Goal: Task Accomplishment & Management: Complete application form

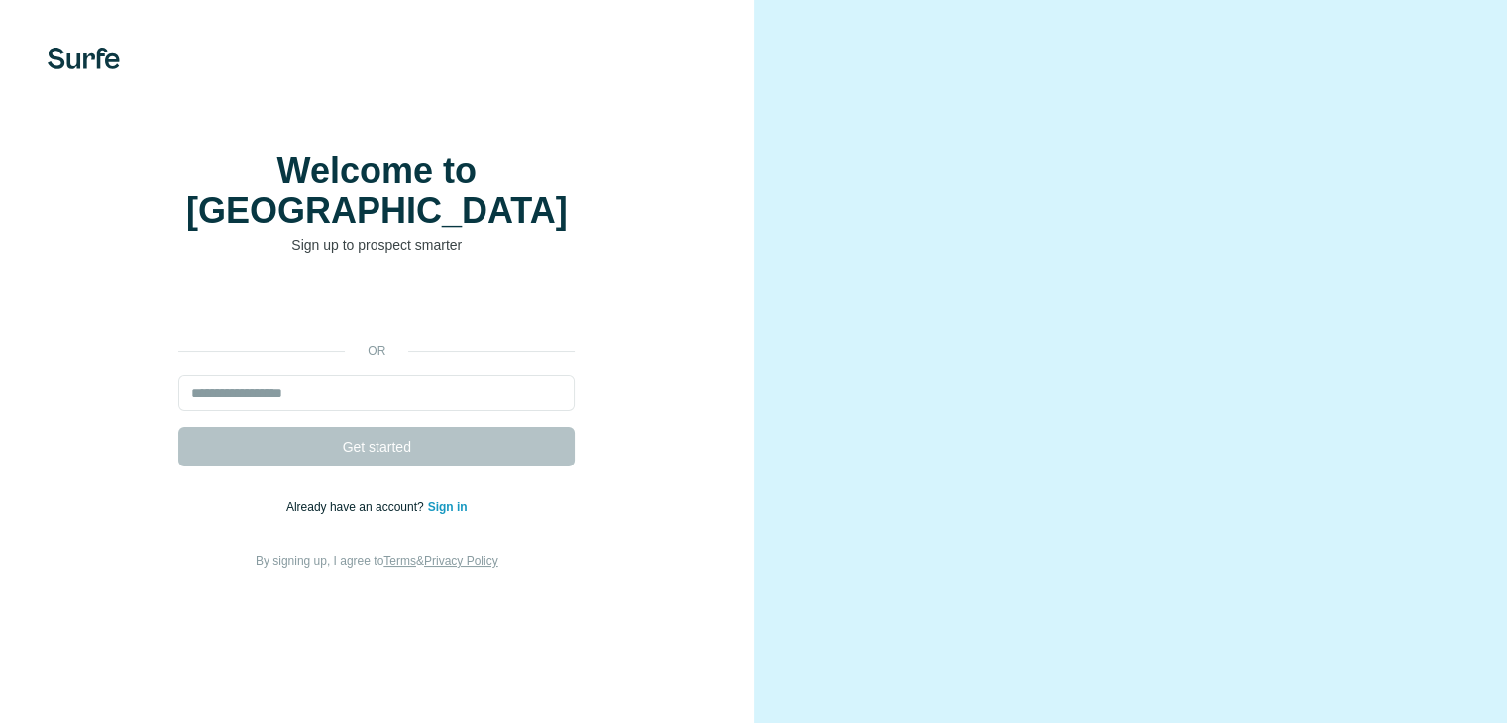
click at [582, 296] on div "Welcome to Surfe Sign up to prospect smarter or Get started Already have an acc…" at bounding box center [377, 362] width 675 height 420
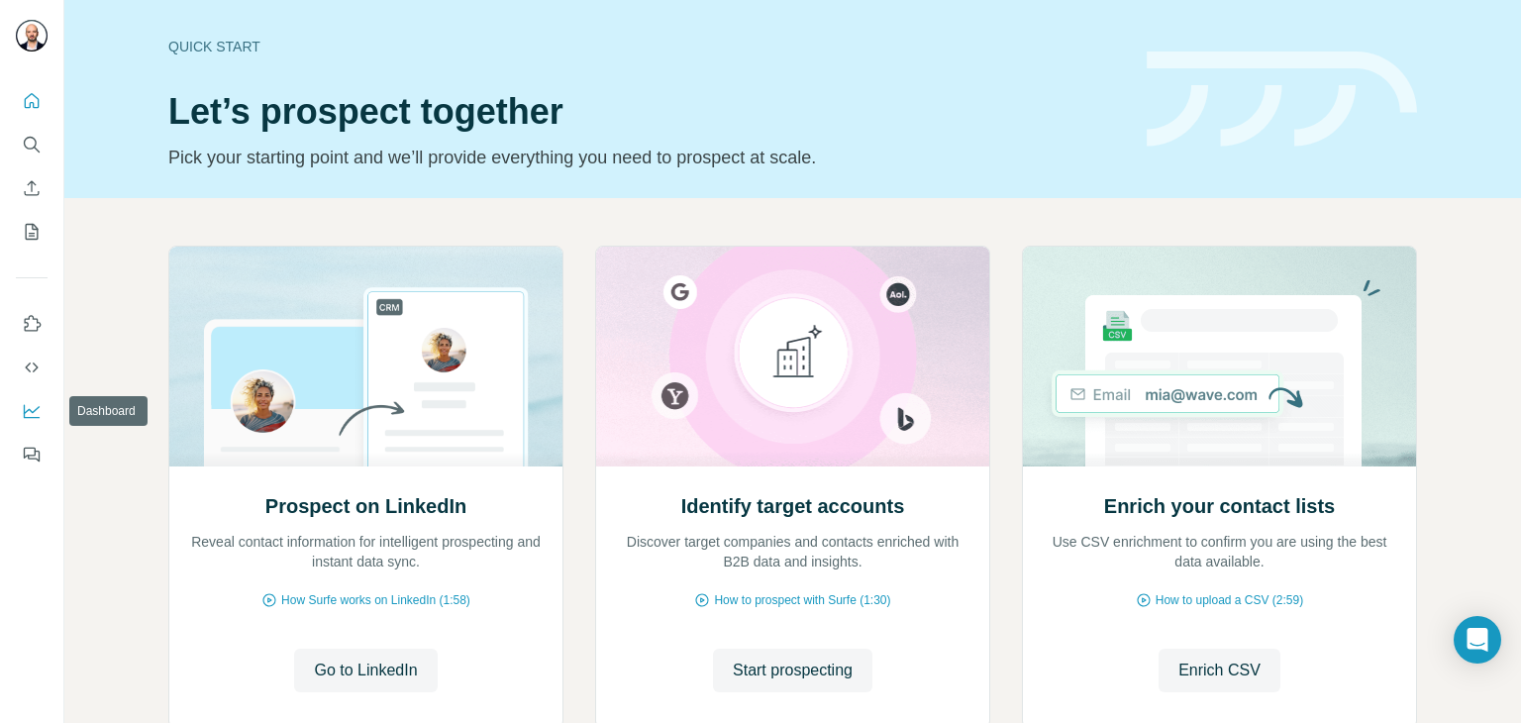
click at [30, 416] on icon "Dashboard" at bounding box center [32, 411] width 20 height 20
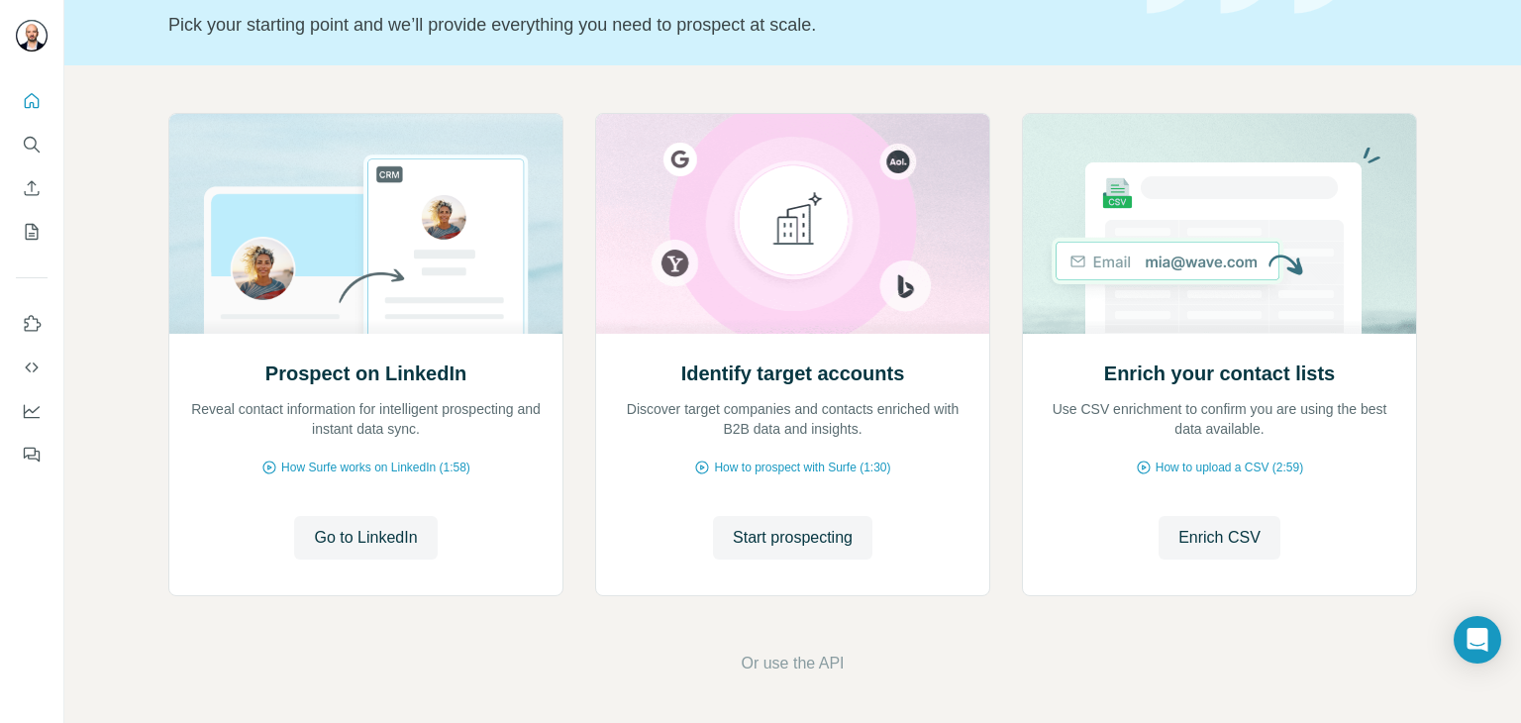
scroll to position [133, 0]
